Goal: Task Accomplishment & Management: Complete application form

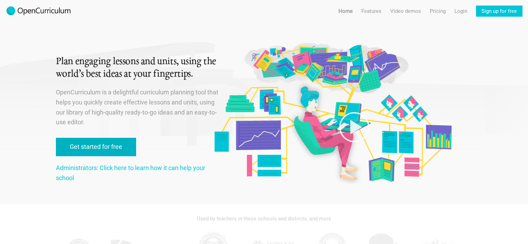
click at [96, 146] on link "Get started for free" at bounding box center [96, 147] width 80 height 18
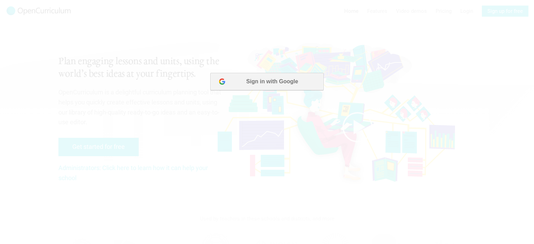
click at [266, 82] on button "Sign in with Google" at bounding box center [266, 81] width 113 height 17
click at [274, 93] on div at bounding box center [267, 122] width 534 height 244
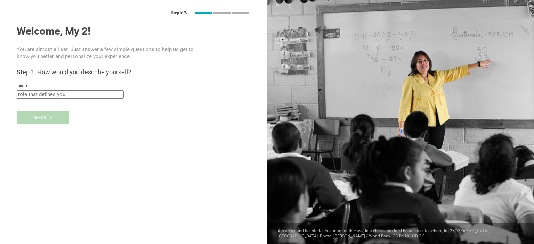
click at [44, 94] on input "text" at bounding box center [70, 94] width 107 height 8
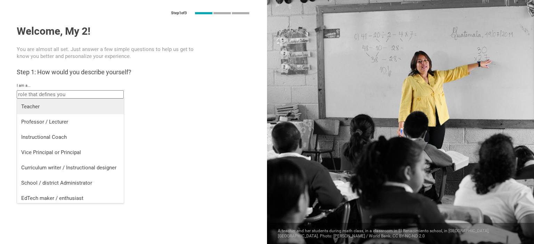
click at [30, 104] on div "Teacher" at bounding box center [70, 106] width 98 height 7
type input "Teacher"
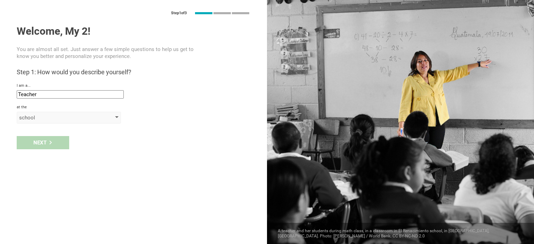
click at [32, 117] on div "school" at bounding box center [59, 117] width 80 height 7
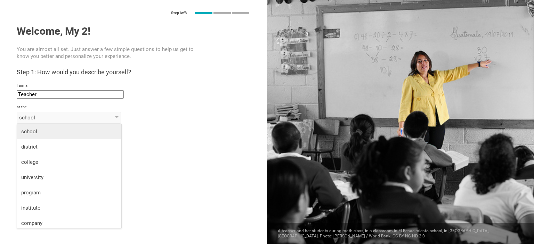
click at [30, 133] on div "school" at bounding box center [69, 131] width 96 height 7
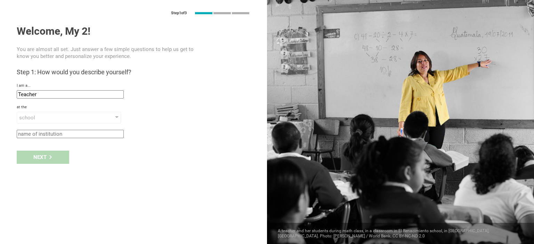
click at [33, 130] on input "text" at bounding box center [70, 134] width 107 height 8
type input "Forest Friends Infant Toddler Nursery, LLC"
click at [24, 157] on div "Next" at bounding box center [43, 157] width 52 height 13
type input "[GEOGRAPHIC_DATA], [US_STATE]"
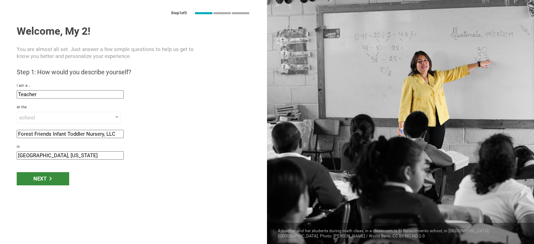
click at [33, 176] on div "Next" at bounding box center [43, 178] width 52 height 13
click at [46, 178] on div "Next" at bounding box center [43, 178] width 52 height 13
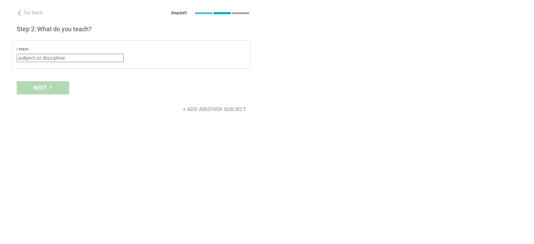
click at [38, 58] on input "text" at bounding box center [70, 58] width 107 height 8
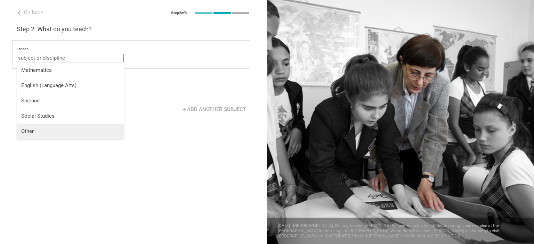
click at [31, 130] on div "Other" at bounding box center [70, 131] width 98 height 7
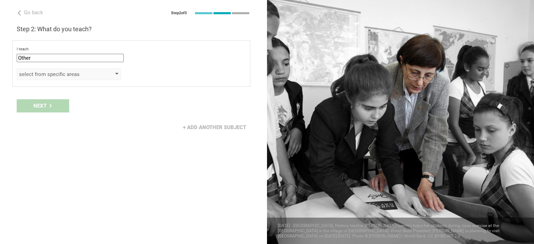
click at [36, 75] on div "select from specific areas" at bounding box center [59, 74] width 80 height 7
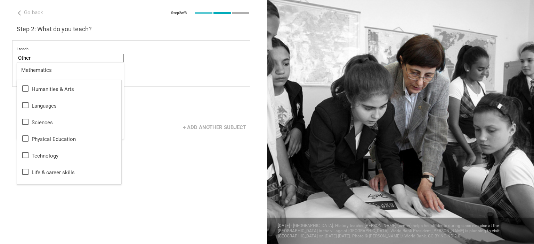
click at [36, 56] on input "Other" at bounding box center [70, 58] width 107 height 8
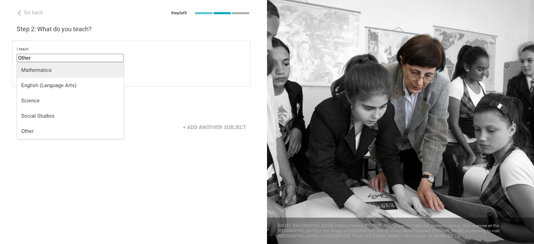
click at [34, 70] on div "Mathematics" at bounding box center [70, 70] width 98 height 7
type input "Mathematics"
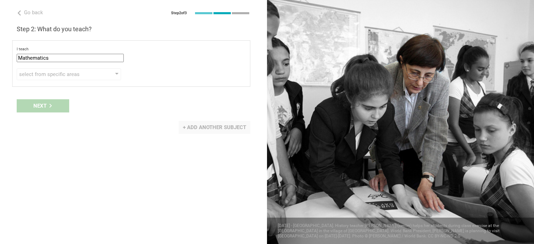
click at [189, 125] on div "+ Add another subject" at bounding box center [215, 127] width 72 height 13
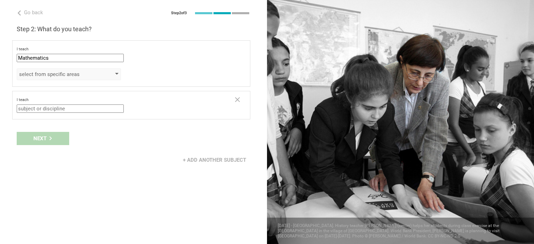
click at [33, 75] on div "select from specific areas" at bounding box center [59, 74] width 80 height 7
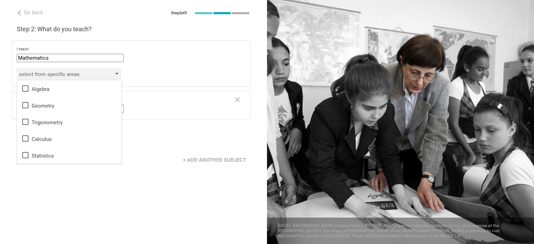
click at [35, 74] on div "select from specific areas" at bounding box center [59, 74] width 80 height 7
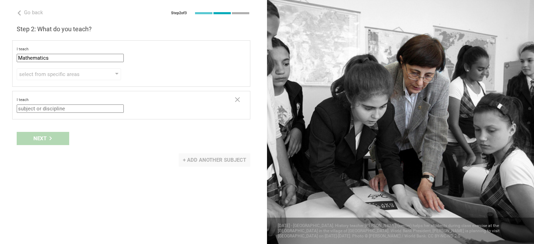
click at [185, 159] on div "+ Add another subject" at bounding box center [215, 160] width 72 height 13
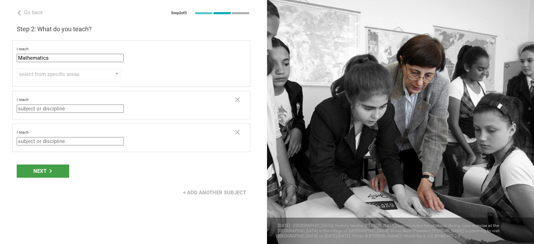
click at [22, 110] on input "text" at bounding box center [70, 109] width 107 height 8
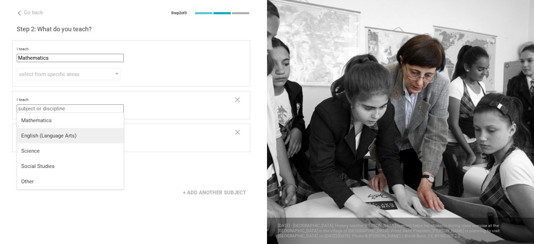
click at [26, 134] on div "English (Language Arts)" at bounding box center [70, 135] width 98 height 7
type input "English (Language Arts)"
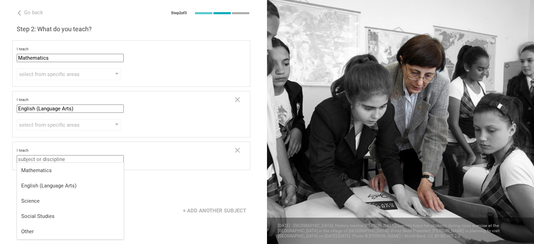
click at [27, 160] on input "text" at bounding box center [70, 159] width 107 height 8
click at [26, 200] on div "Science" at bounding box center [70, 201] width 98 height 7
type input "Science"
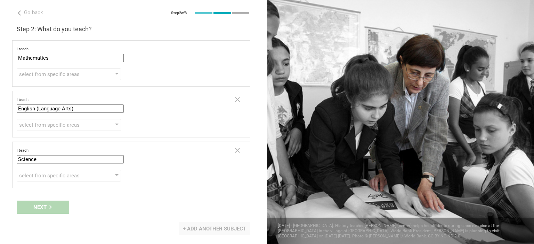
click at [189, 226] on div "+ Add another subject" at bounding box center [215, 228] width 72 height 13
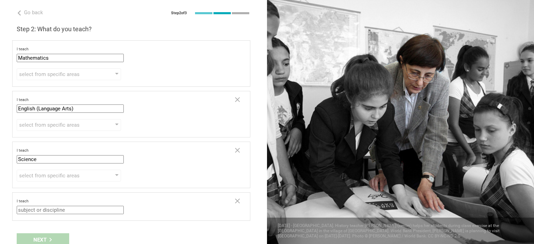
click at [22, 208] on input "text" at bounding box center [70, 210] width 107 height 8
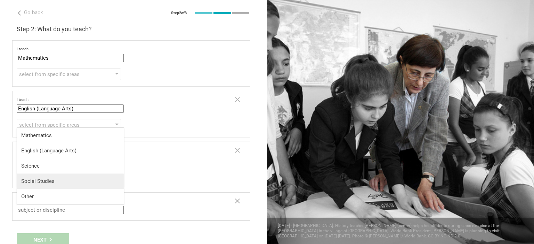
click at [29, 181] on div "Social Studies" at bounding box center [70, 181] width 98 height 7
type input "Social Studies"
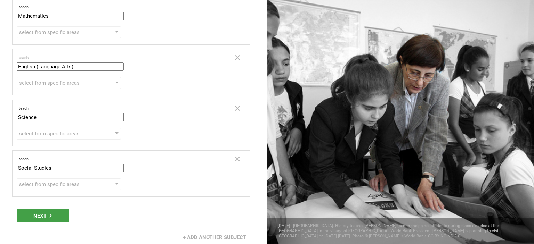
scroll to position [44, 0]
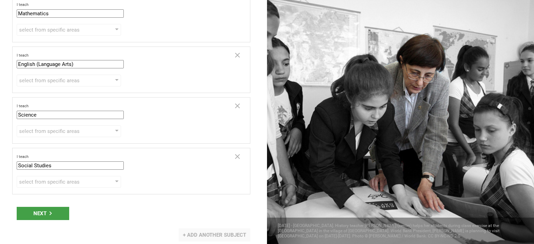
click at [196, 235] on div "+ Add another subject" at bounding box center [215, 235] width 72 height 13
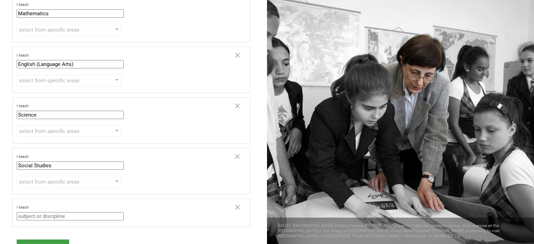
click at [25, 216] on input "text" at bounding box center [70, 216] width 107 height 8
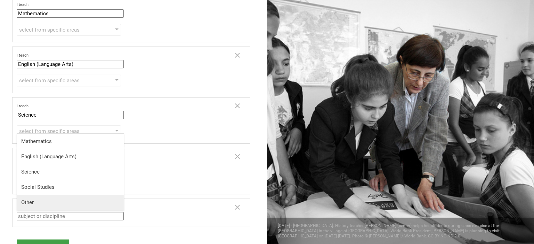
click at [25, 206] on li "Other" at bounding box center [70, 202] width 107 height 15
type input "Other"
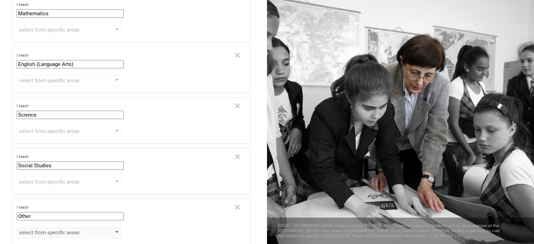
click at [42, 233] on div "select from specific areas" at bounding box center [59, 232] width 80 height 7
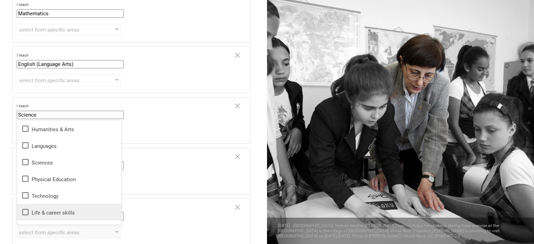
click at [43, 212] on div "Life & career skills" at bounding box center [69, 212] width 96 height 8
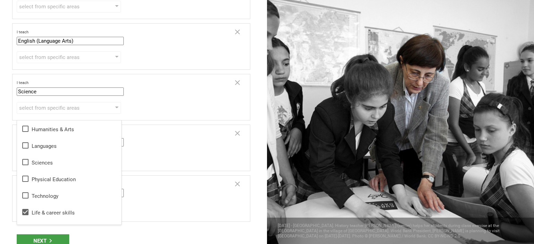
scroll to position [68, 0]
click at [42, 236] on div "Next" at bounding box center [43, 240] width 52 height 13
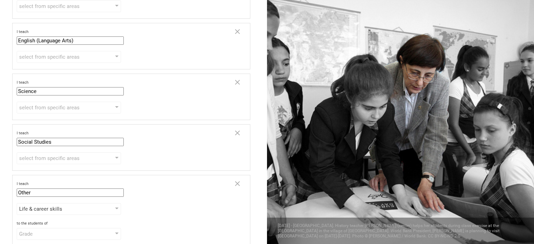
scroll to position [120, 0]
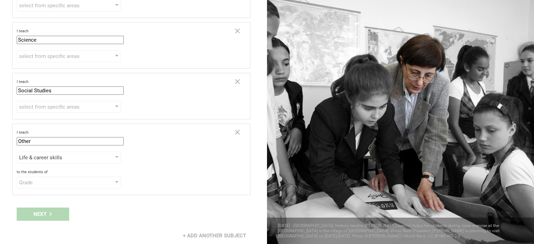
click at [162, 183] on div "Grade Grade Class Year Level Standard" at bounding box center [131, 183] width 229 height 12
click at [162, 184] on div "Grade Grade Class Year Level Standard" at bounding box center [131, 183] width 229 height 12
click at [124, 89] on div "I teach Social Studies Mathematics English (Language Arts) Science Social Studi…" at bounding box center [123, 87] width 212 height 15
